Goal: Find specific page/section: Find specific page/section

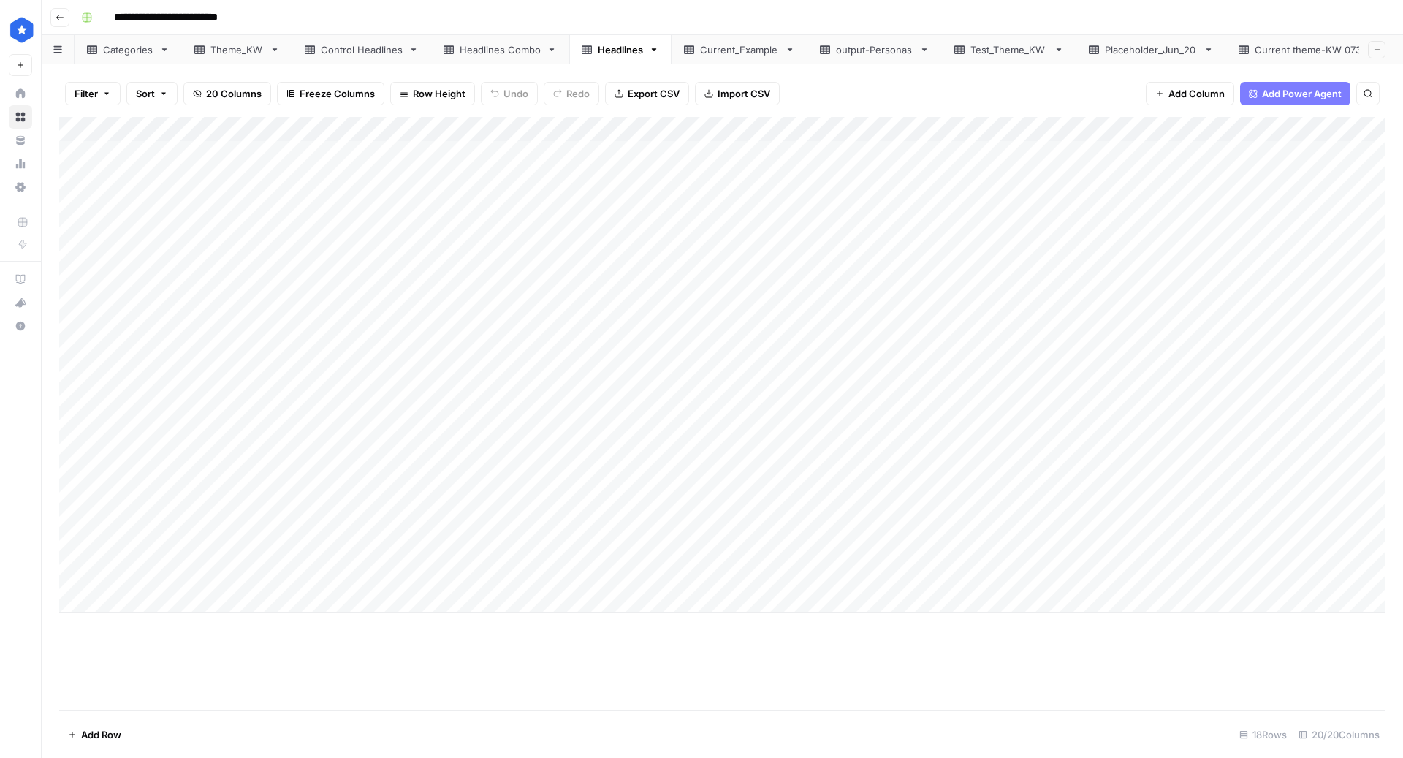
click at [519, 45] on div "Headlines Combo" at bounding box center [500, 49] width 81 height 15
drag, startPoint x: 165, startPoint y: 243, endPoint x: 500, endPoint y: 497, distance: 420.4
click at [500, 497] on div "Add Column" at bounding box center [722, 414] width 1326 height 594
click at [1264, 53] on div "Current theme-KW 0730" at bounding box center [1312, 49] width 115 height 15
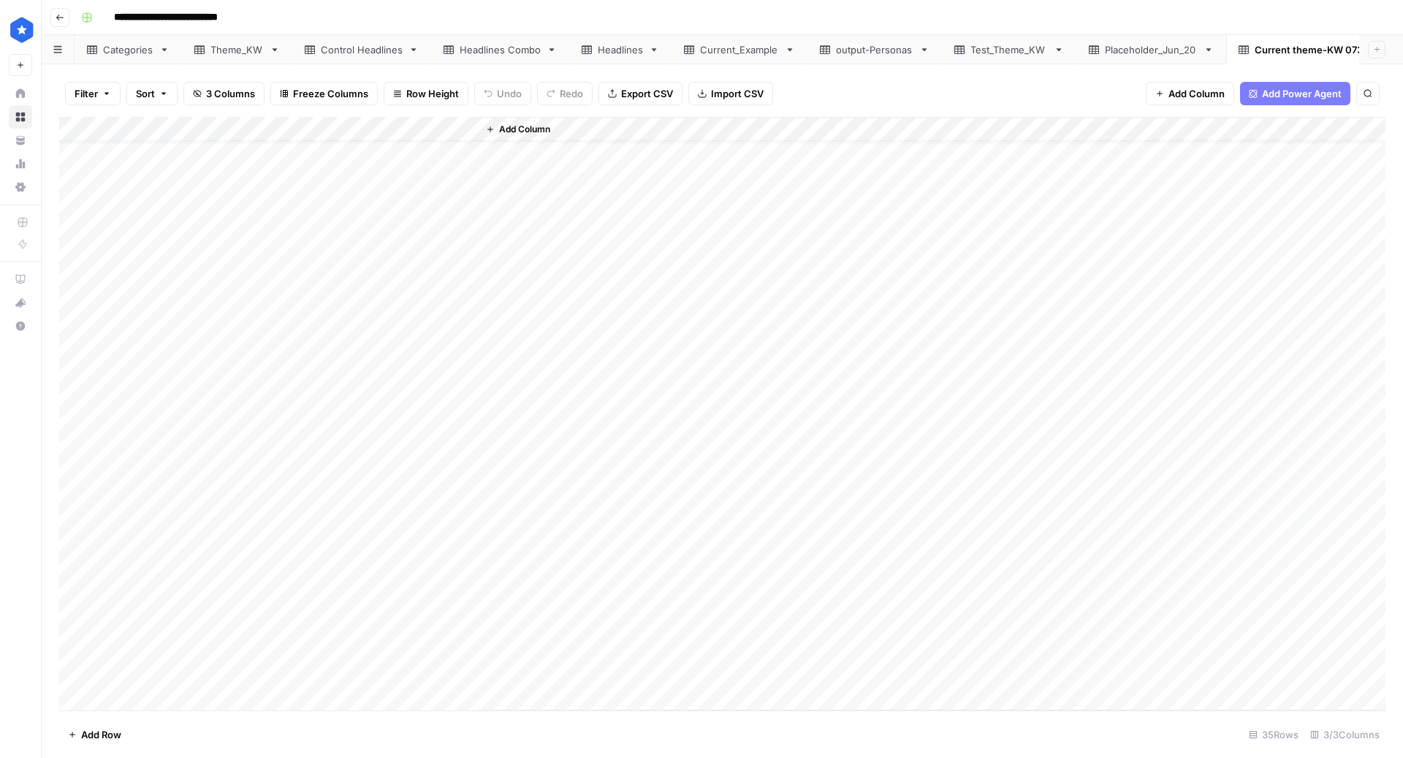
scroll to position [324, 0]
click at [487, 47] on div "Headlines Combo" at bounding box center [500, 49] width 81 height 15
drag, startPoint x: 105, startPoint y: 396, endPoint x: 159, endPoint y: 677, distance: 286.3
click at [159, 677] on div "Add Column" at bounding box center [722, 414] width 1326 height 594
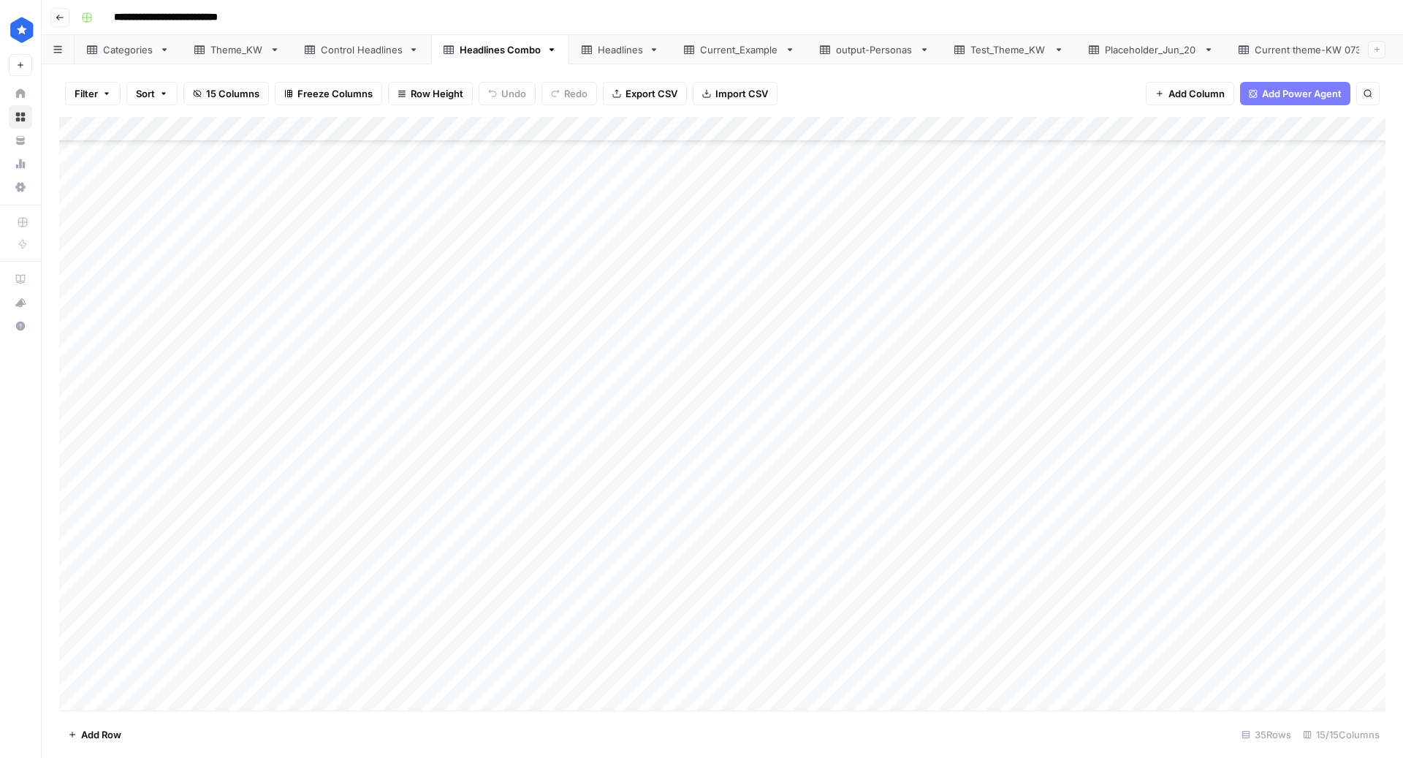
click at [629, 56] on div "Headlines" at bounding box center [620, 49] width 45 height 15
click at [492, 47] on div "Headlines Combo" at bounding box center [500, 49] width 81 height 15
click at [615, 57] on link "Headlines" at bounding box center [620, 49] width 102 height 29
click at [615, 45] on div "Headlines" at bounding box center [620, 49] width 45 height 15
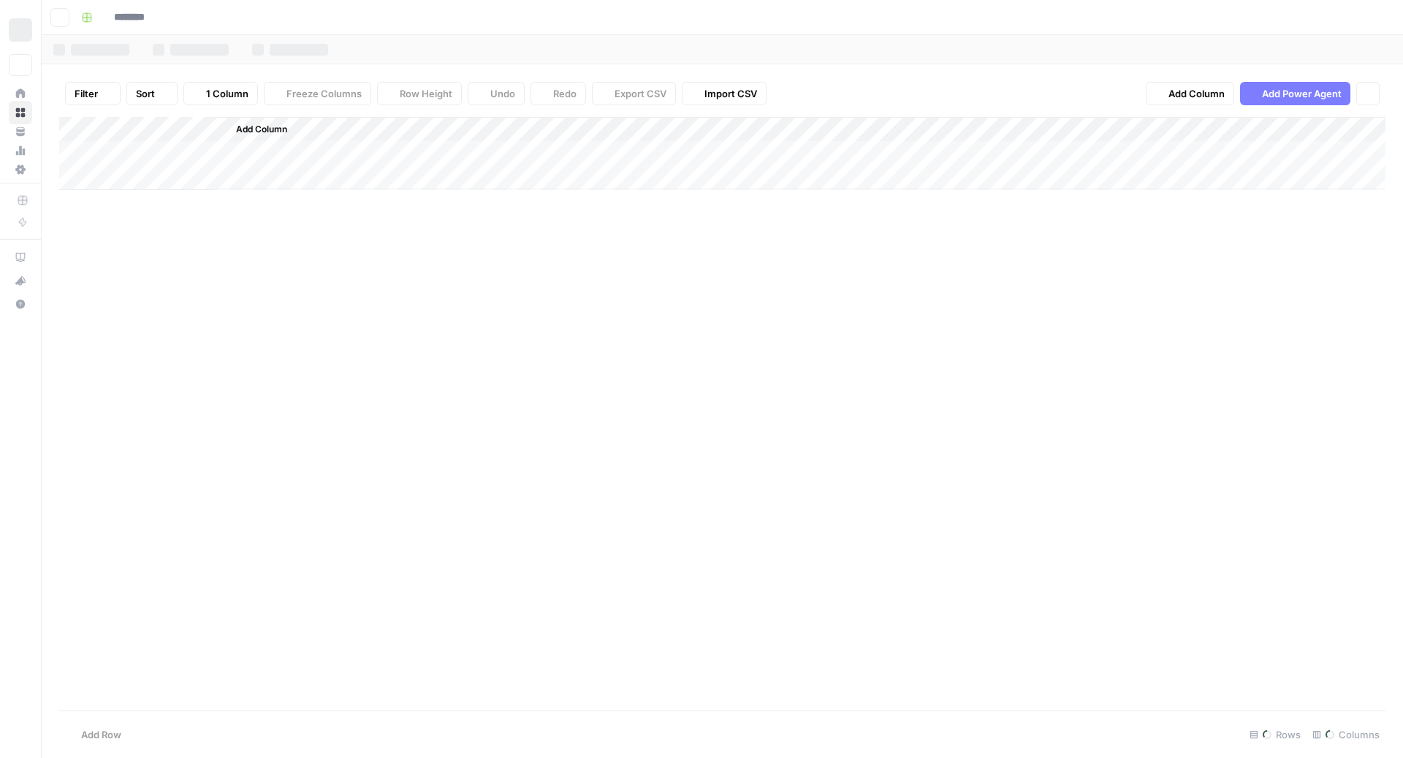
type input "**********"
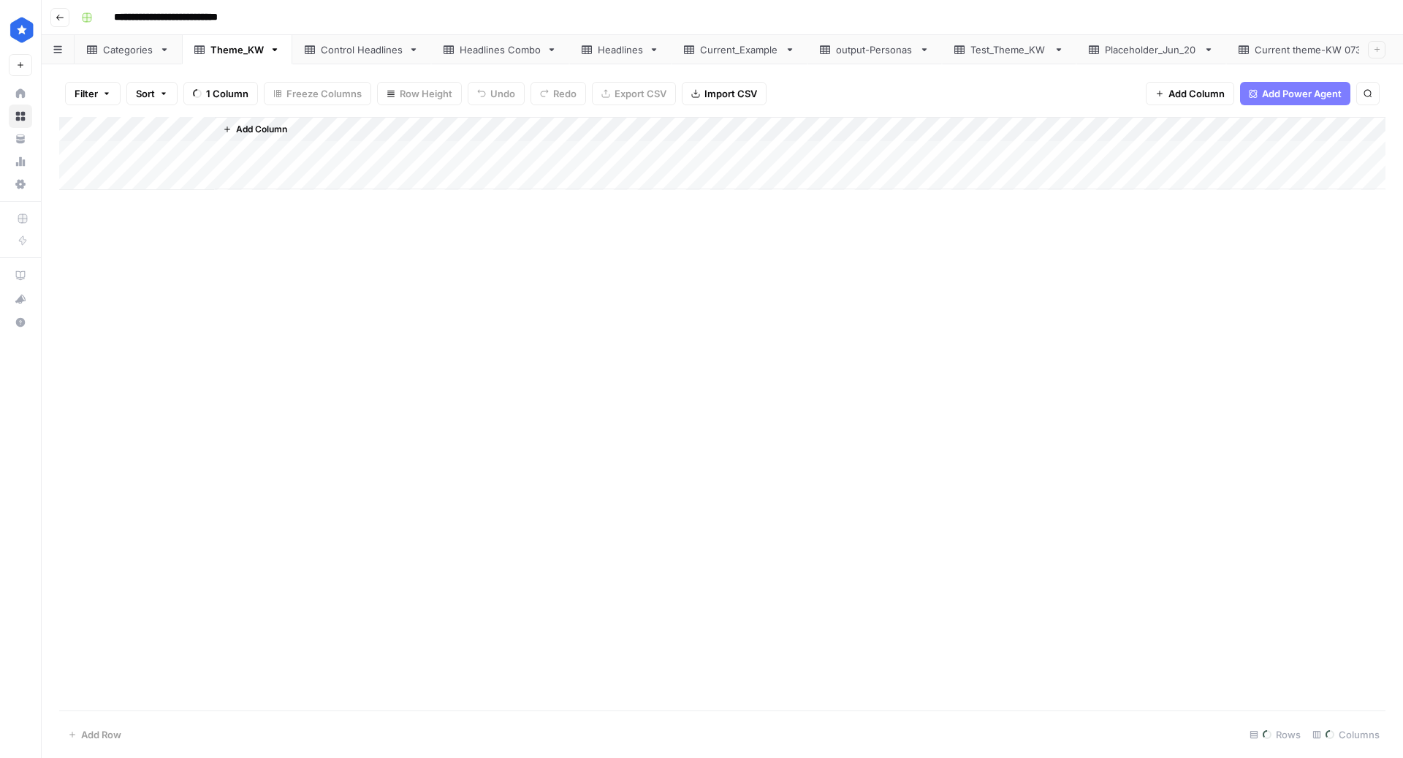
click at [355, 52] on div "Control Headlines" at bounding box center [362, 49] width 82 height 15
